Goal: Information Seeking & Learning: Learn about a topic

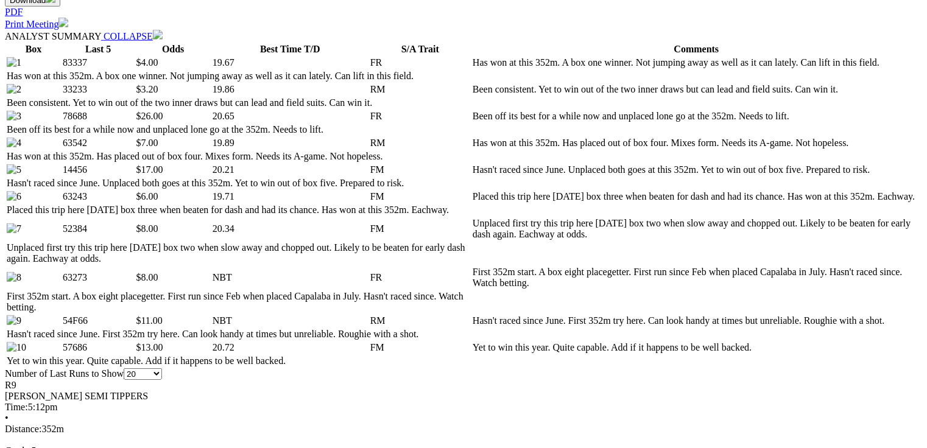
scroll to position [633, 0]
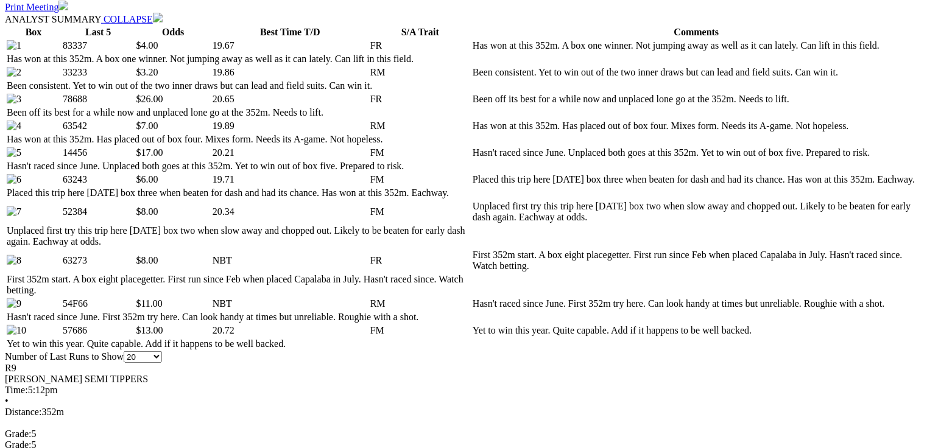
drag, startPoint x: 818, startPoint y: 359, endPoint x: 832, endPoint y: 316, distance: 45.1
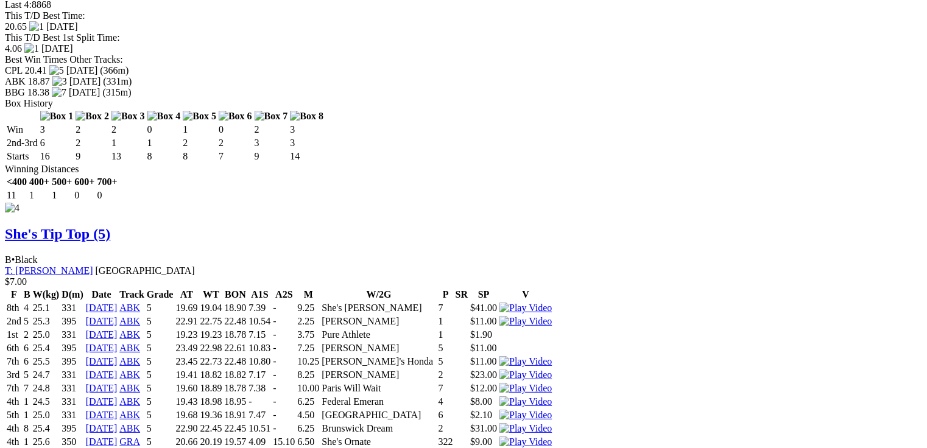
scroll to position [0, 0]
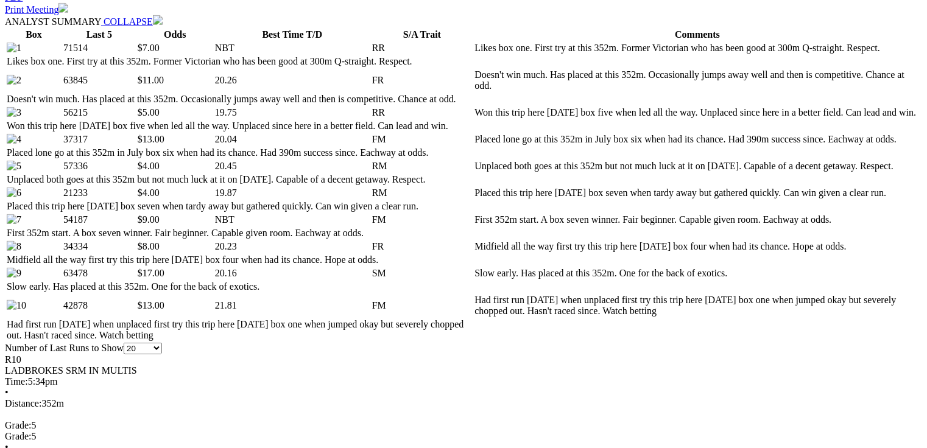
scroll to position [633, 0]
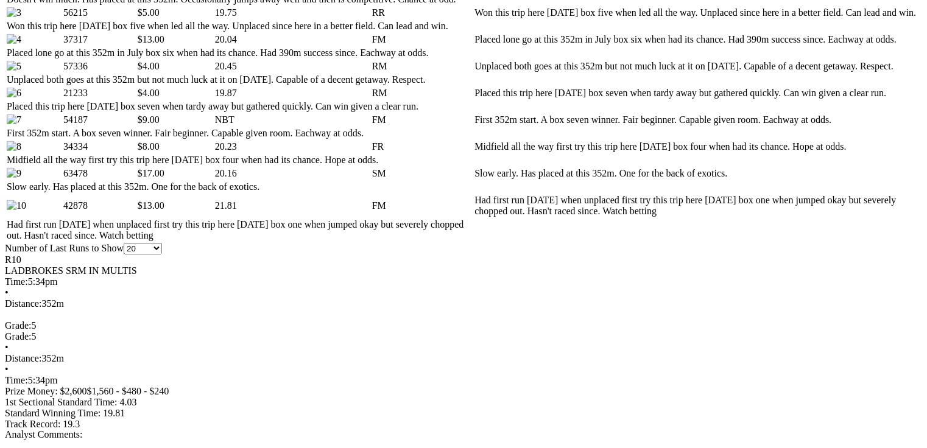
scroll to position [682, 0]
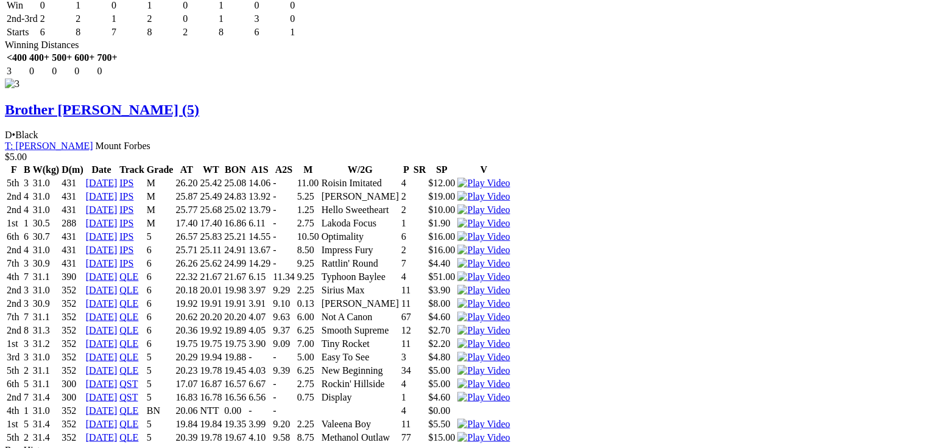
scroll to position [0, 0]
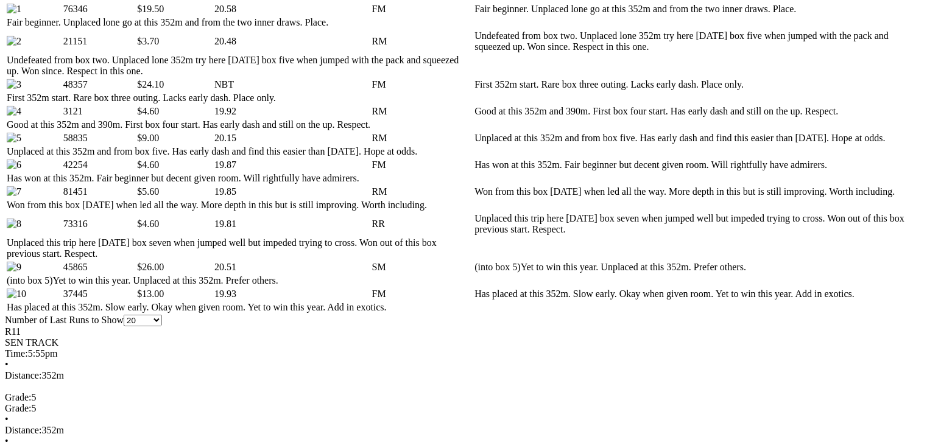
scroll to position [682, 0]
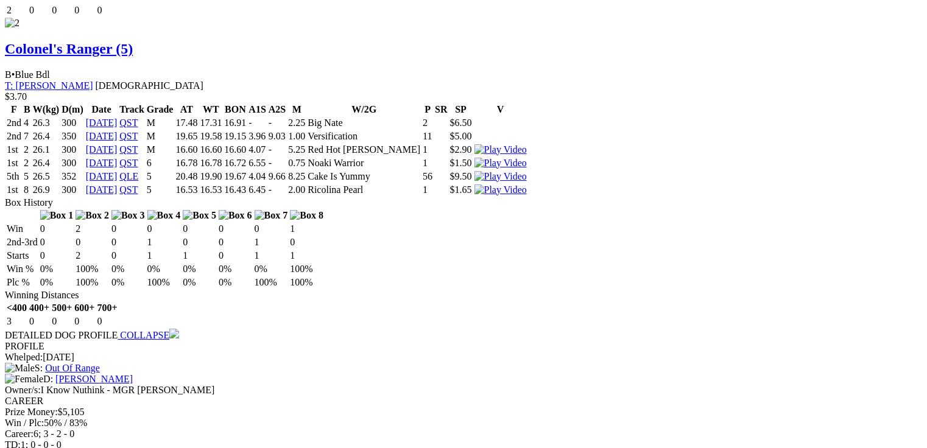
scroll to position [1997, 0]
drag, startPoint x: 375, startPoint y: 301, endPoint x: 401, endPoint y: 301, distance: 25.6
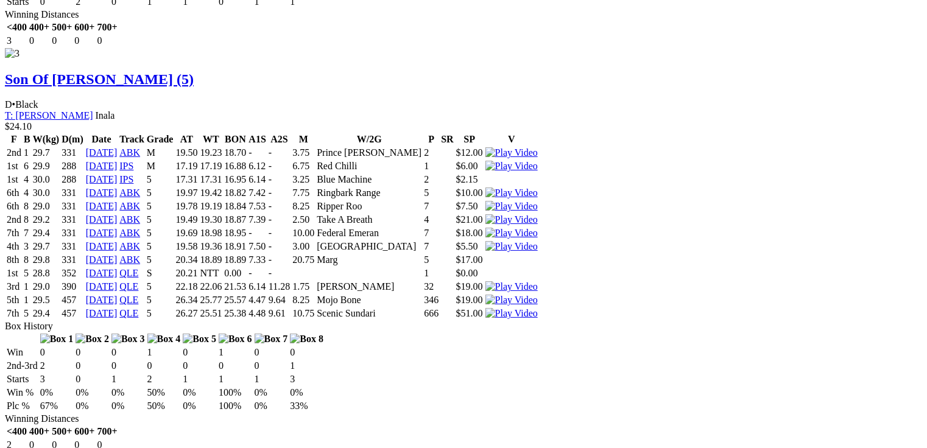
scroll to position [0, 0]
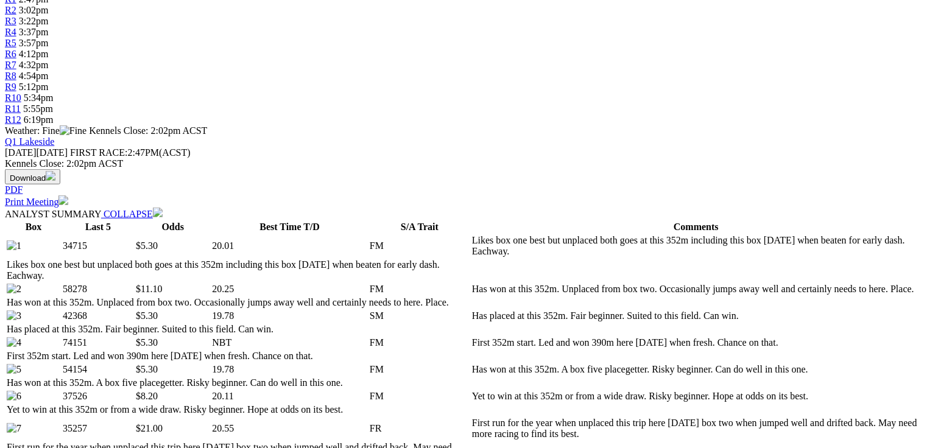
scroll to position [585, 0]
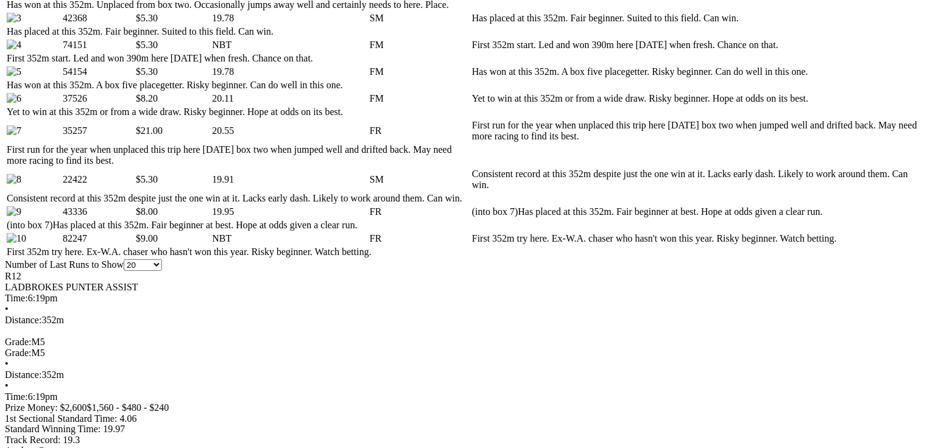
scroll to position [974, 0]
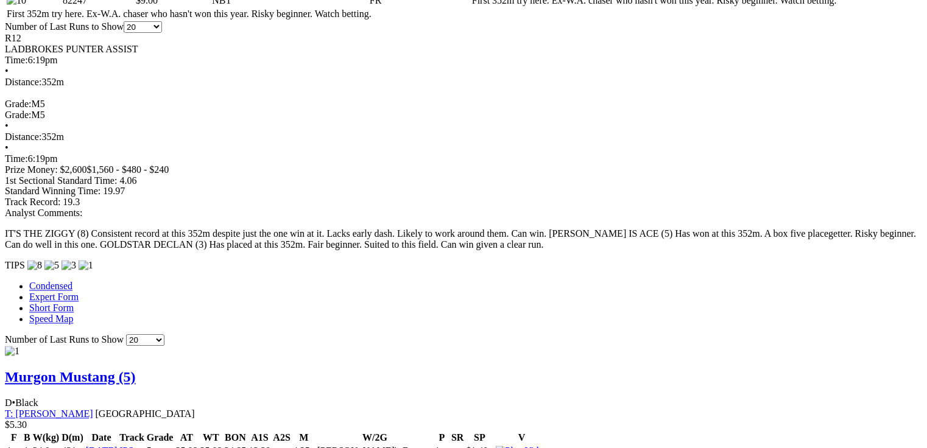
drag, startPoint x: 434, startPoint y: 333, endPoint x: 486, endPoint y: 328, distance: 52.6
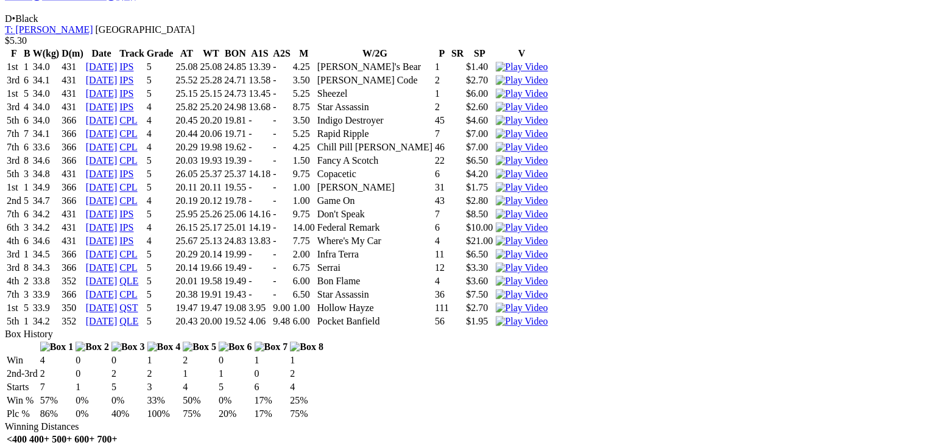
scroll to position [1364, 0]
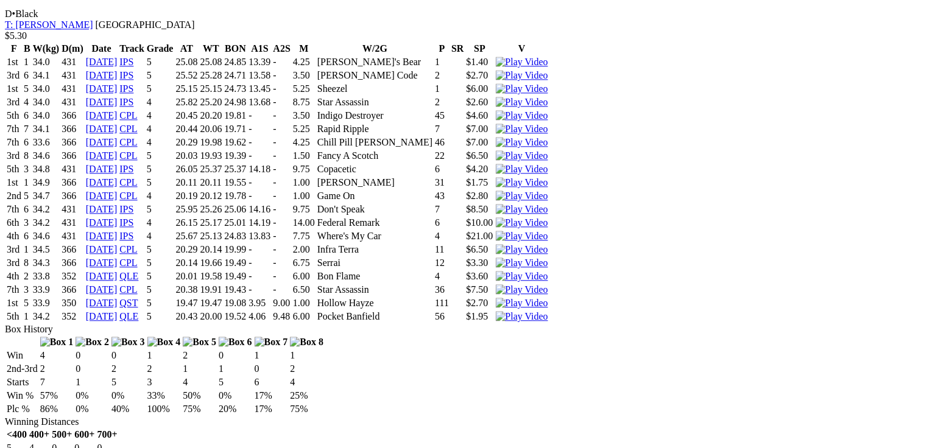
drag, startPoint x: 363, startPoint y: 199, endPoint x: 379, endPoint y: 205, distance: 16.8
drag, startPoint x: 361, startPoint y: 207, endPoint x: 382, endPoint y: 212, distance: 21.9
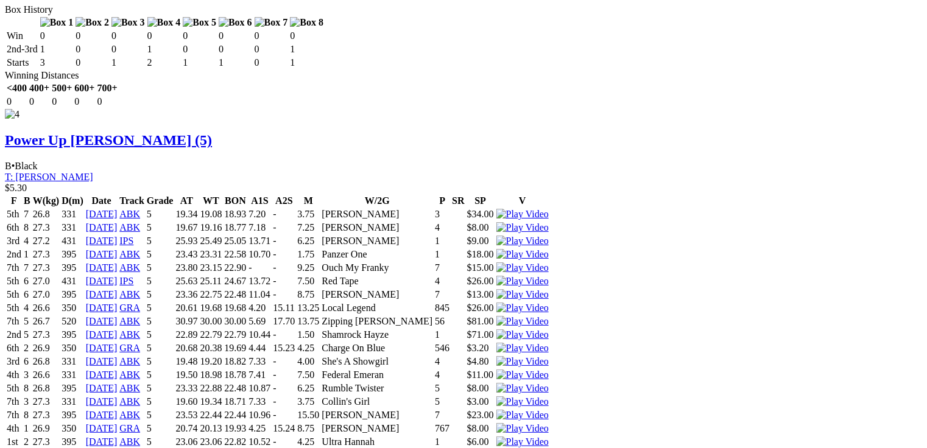
scroll to position [3530, 0]
